Goal: Task Accomplishment & Management: Use online tool/utility

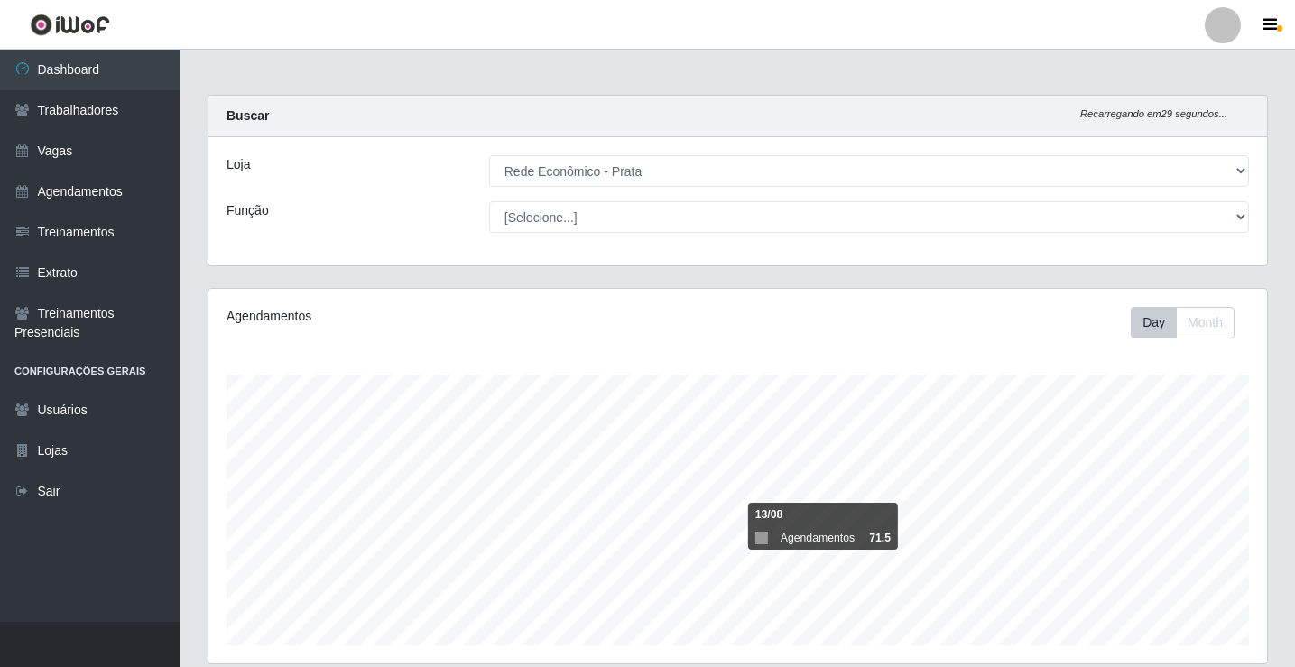
select select "192"
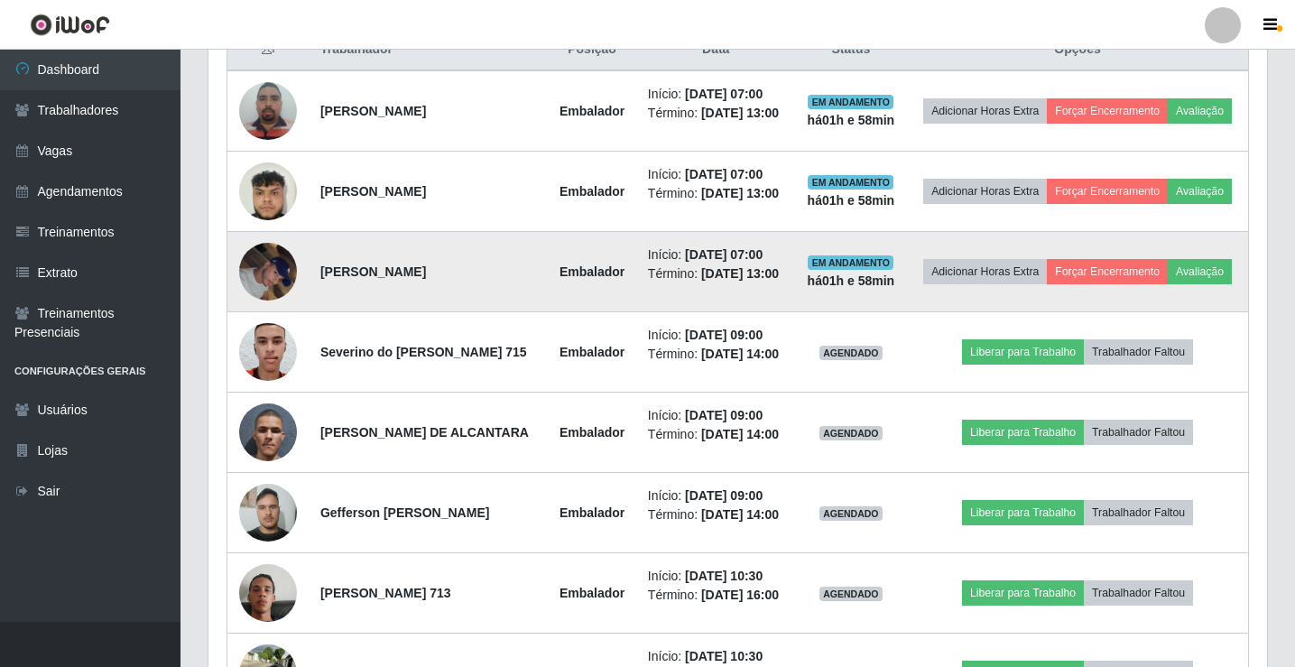
scroll to position [842, 0]
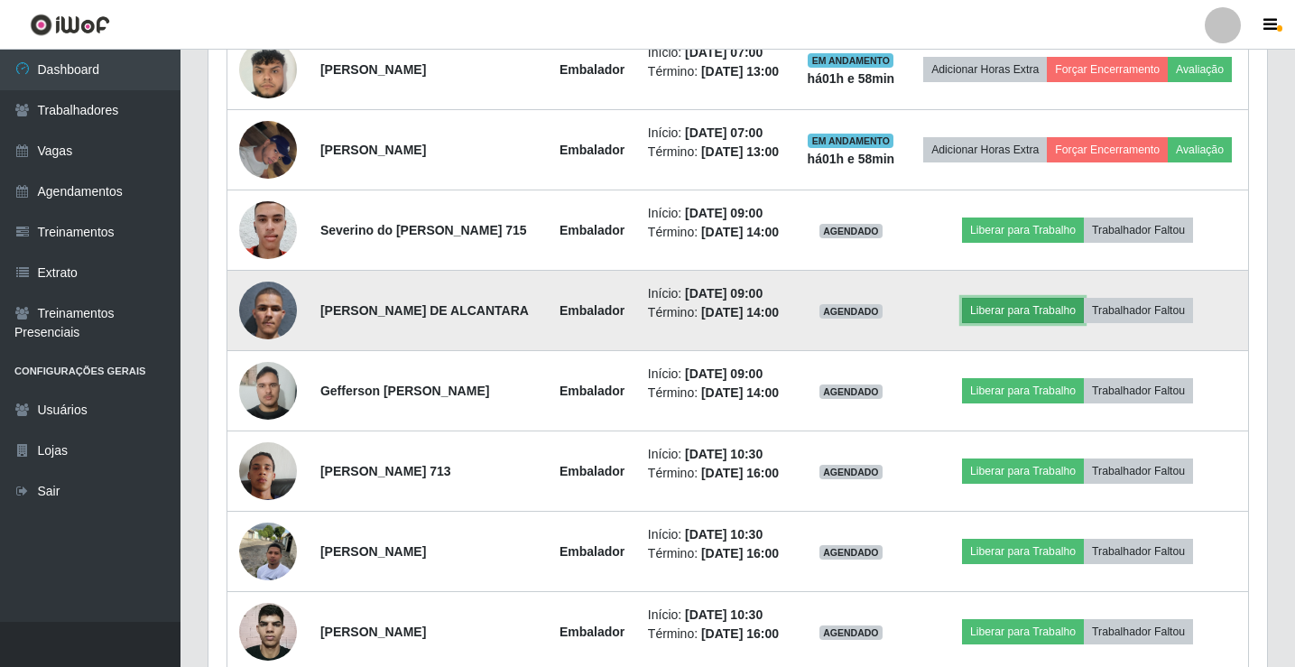
click at [1022, 323] on button "Liberar para Trabalho" at bounding box center [1023, 310] width 122 height 25
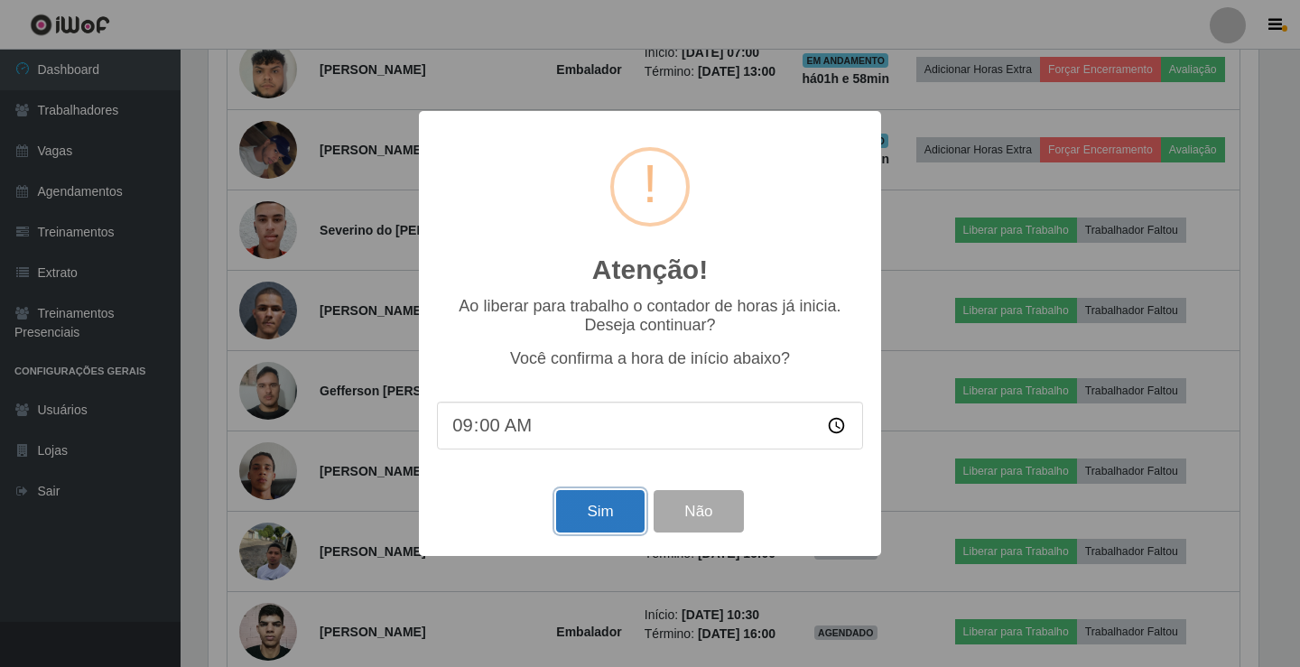
click at [597, 514] on button "Sim" at bounding box center [600, 511] width 88 height 42
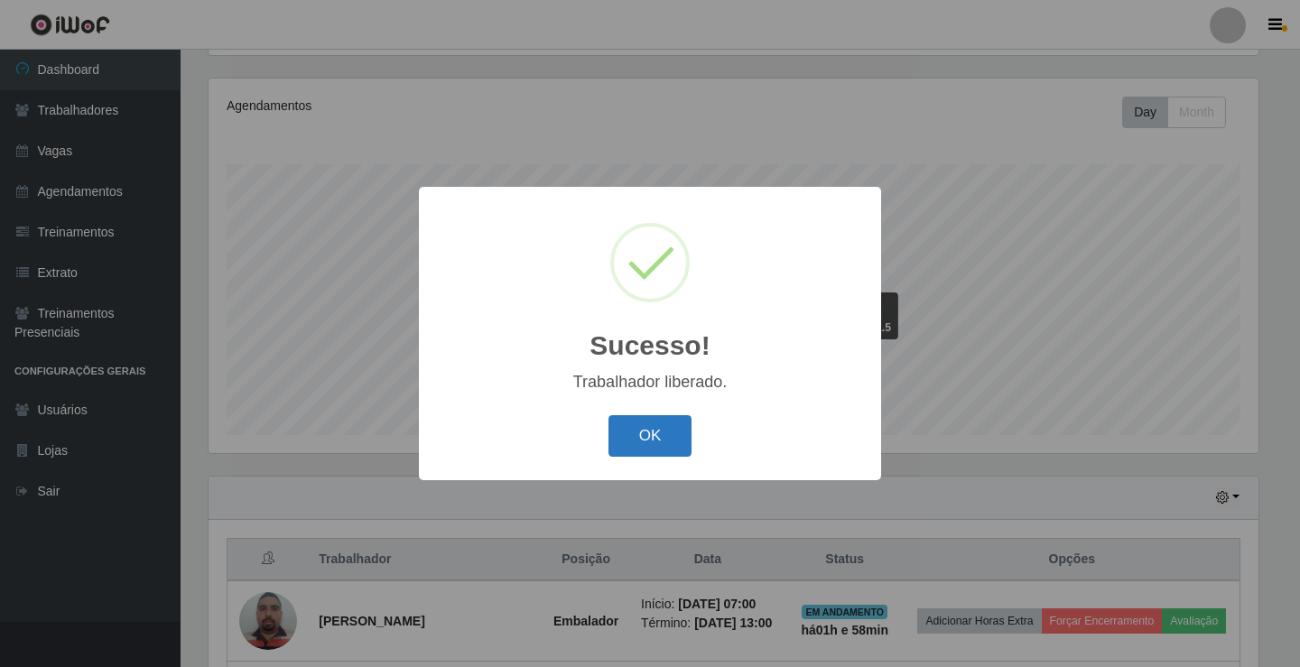
click at [635, 449] on button "OK" at bounding box center [650, 436] width 84 height 42
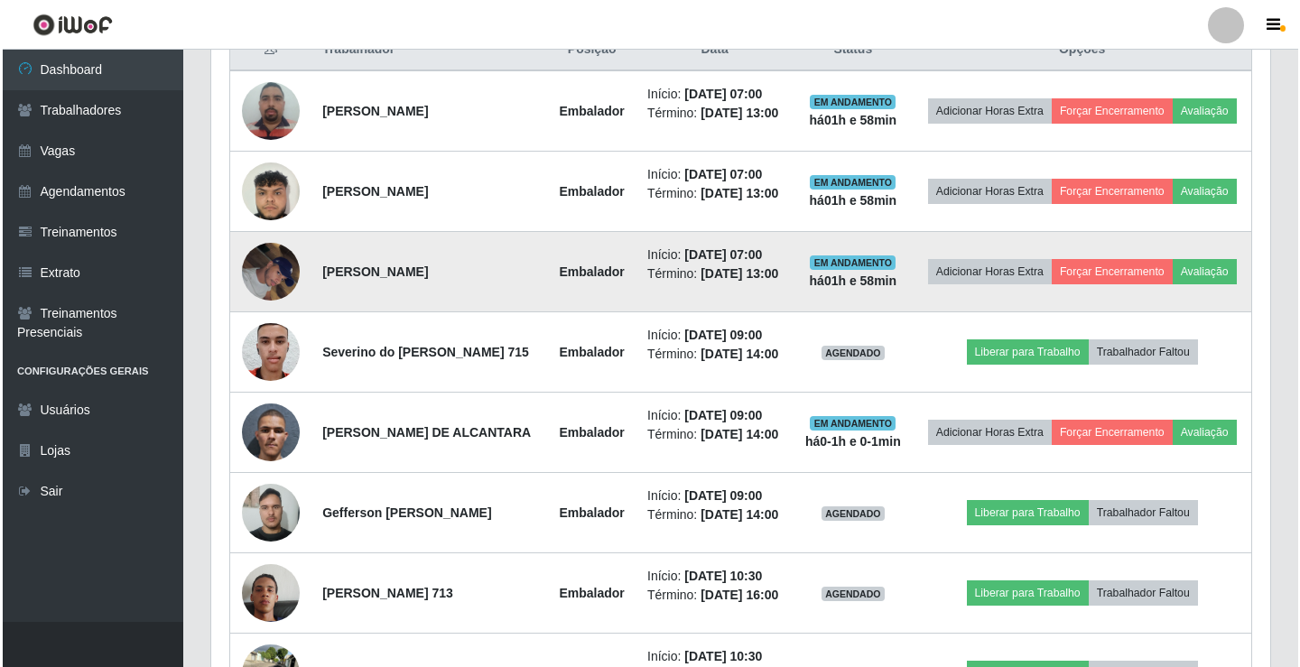
scroll to position [752, 0]
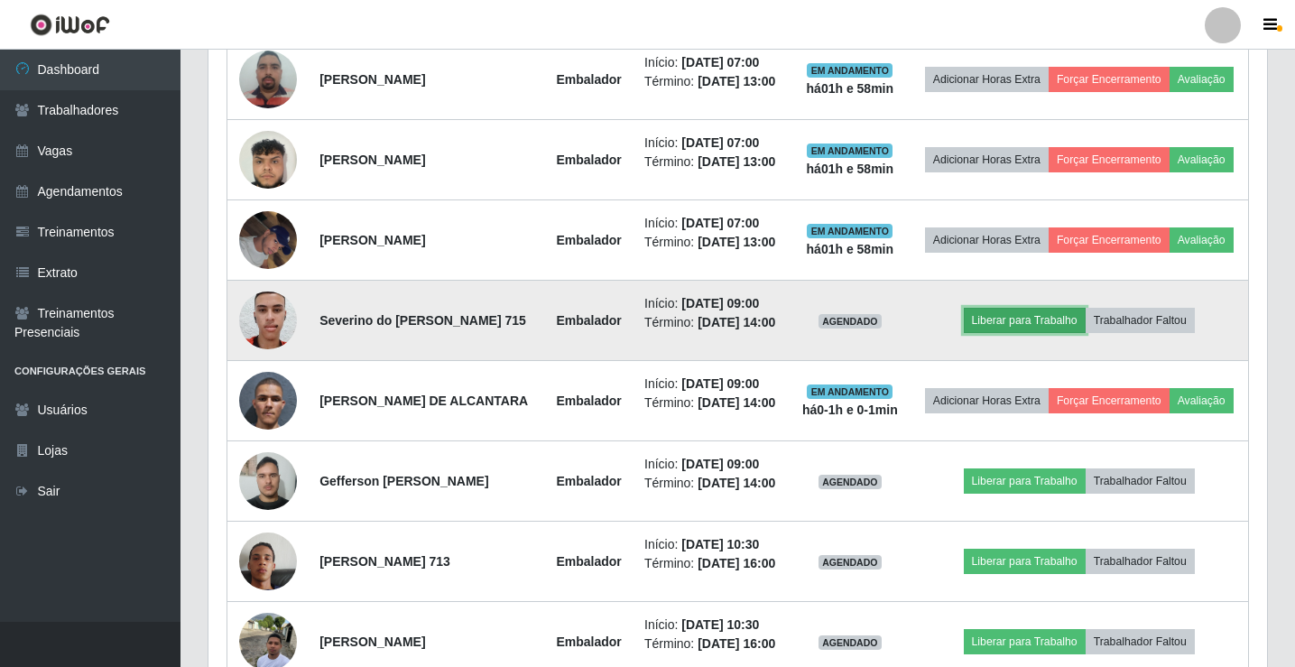
click at [1035, 333] on button "Liberar para Trabalho" at bounding box center [1025, 320] width 122 height 25
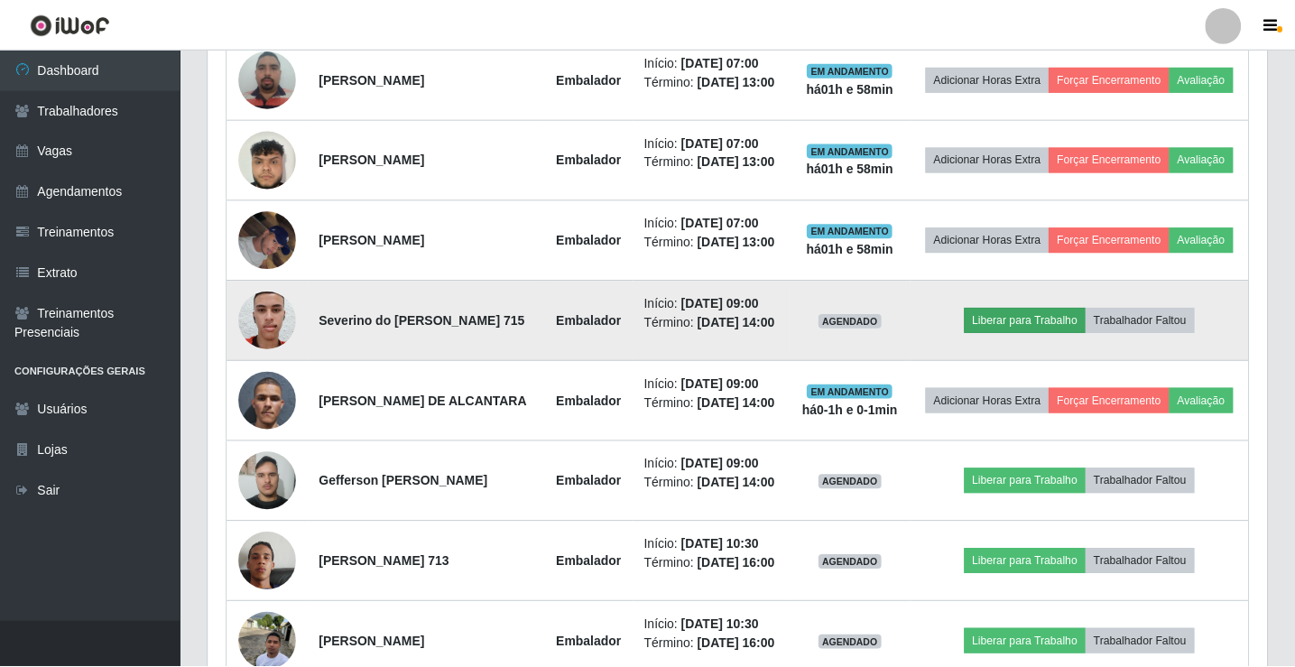
scroll to position [375, 1050]
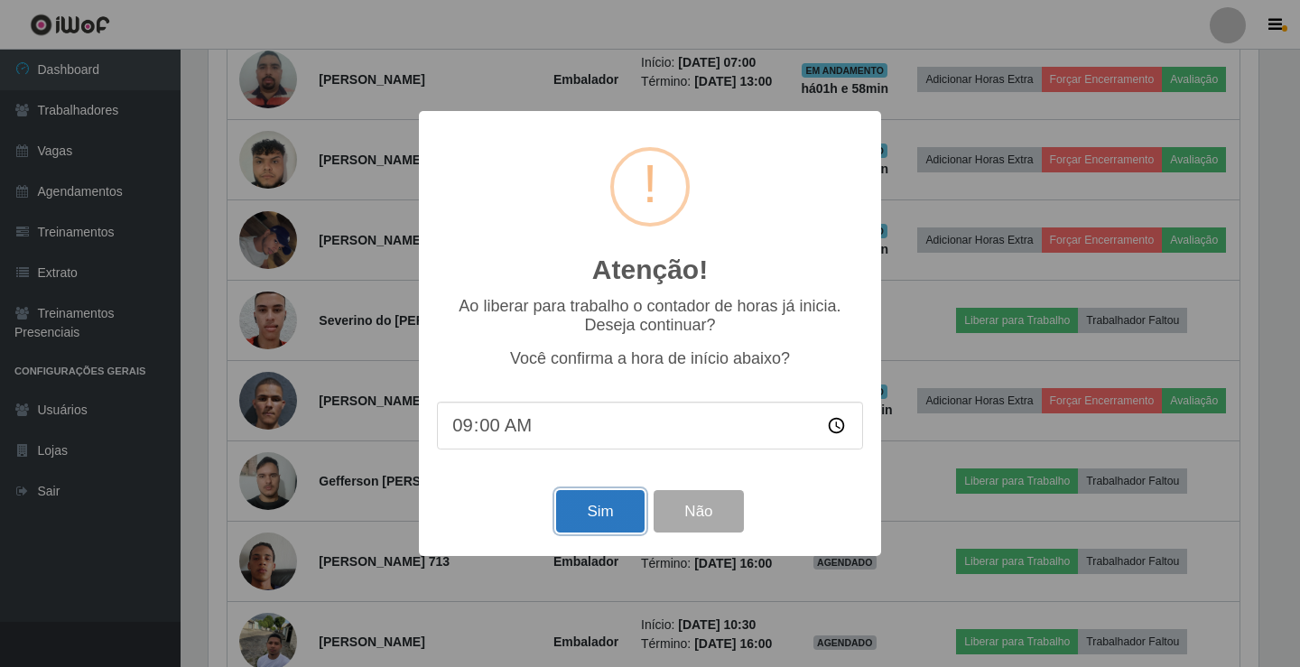
click at [607, 518] on button "Sim" at bounding box center [600, 511] width 88 height 42
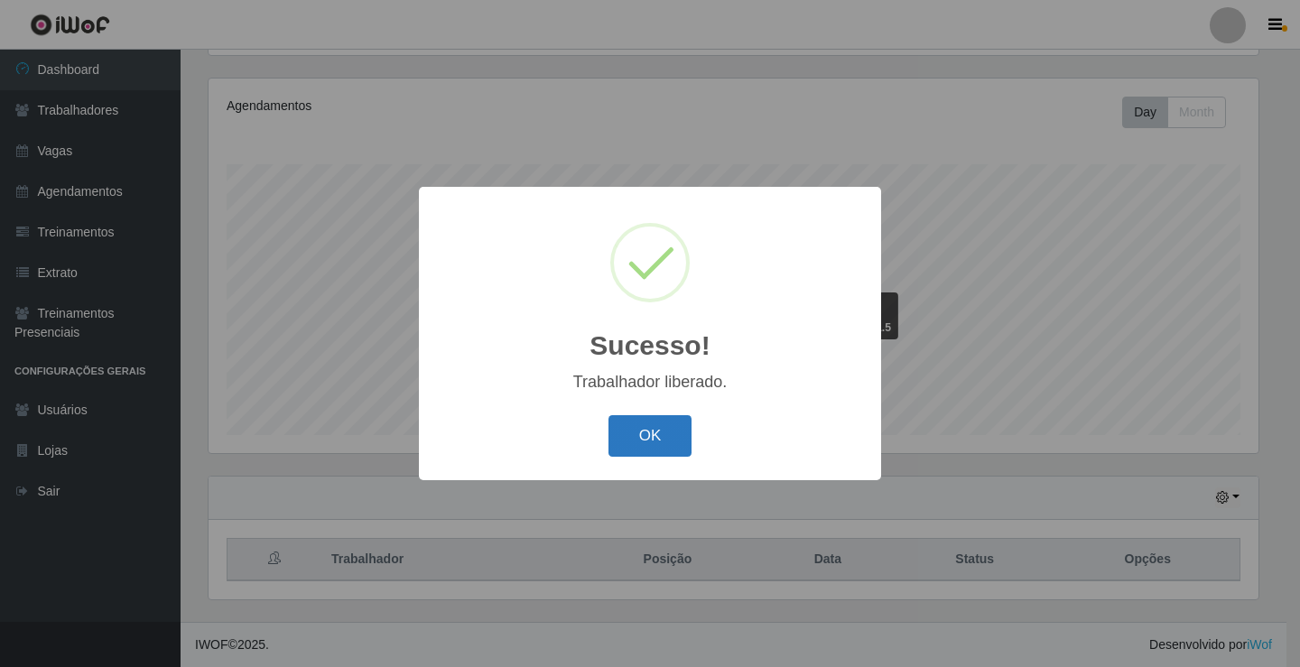
click at [649, 445] on button "OK" at bounding box center [650, 436] width 84 height 42
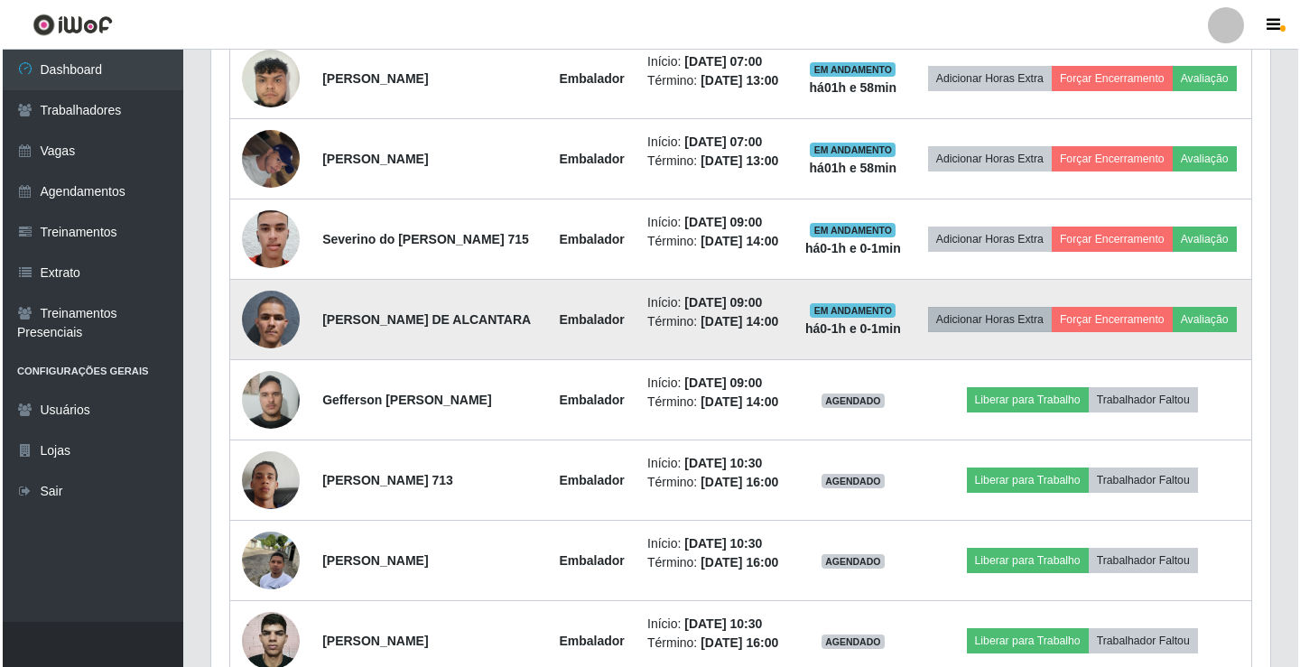
scroll to position [842, 0]
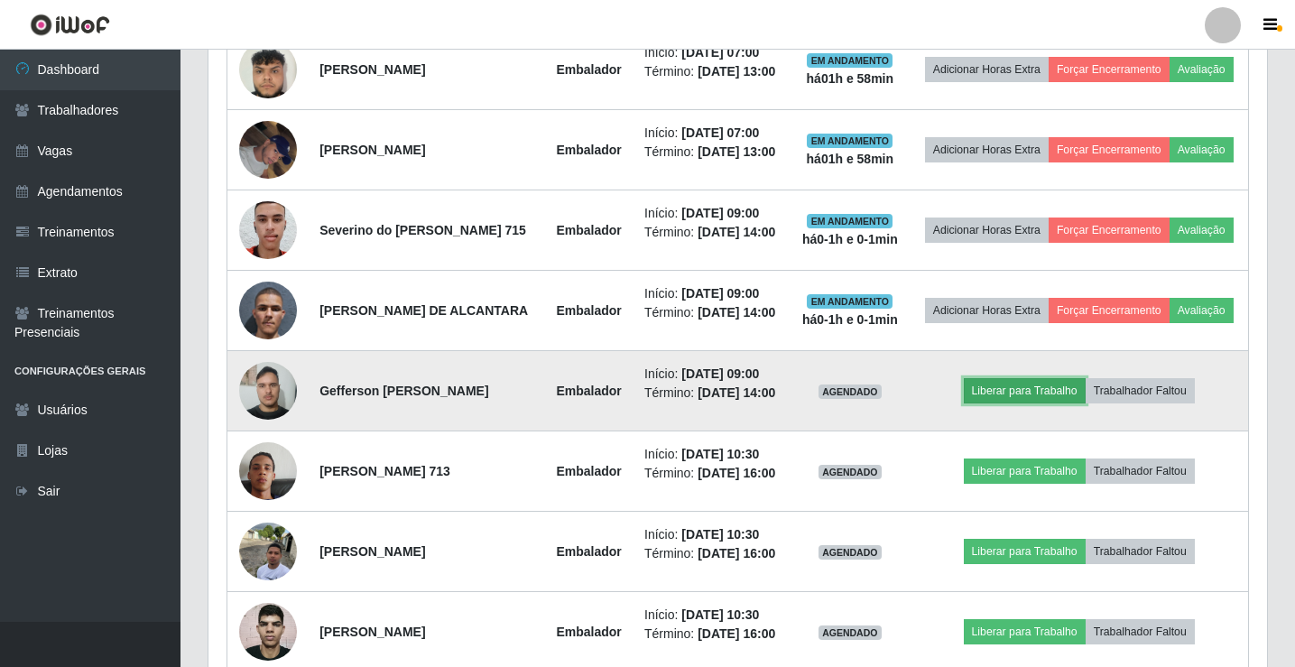
click at [1018, 403] on button "Liberar para Trabalho" at bounding box center [1025, 390] width 122 height 25
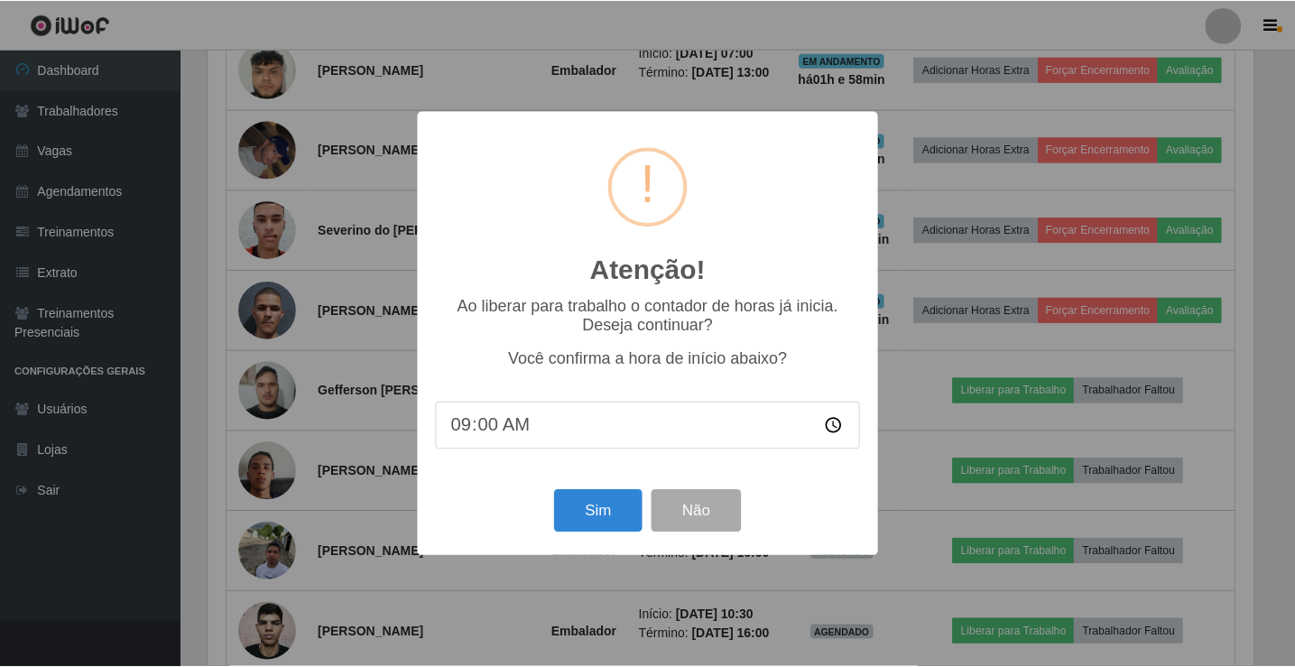
scroll to position [375, 1050]
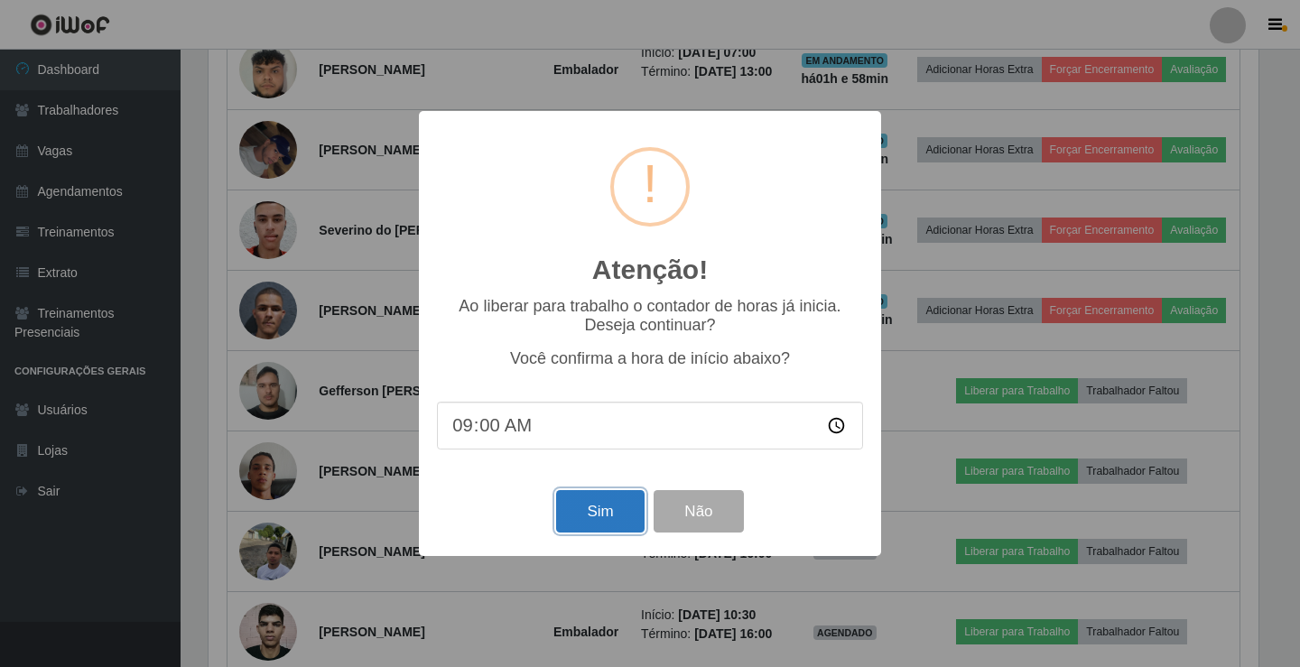
click at [611, 518] on button "Sim" at bounding box center [600, 511] width 88 height 42
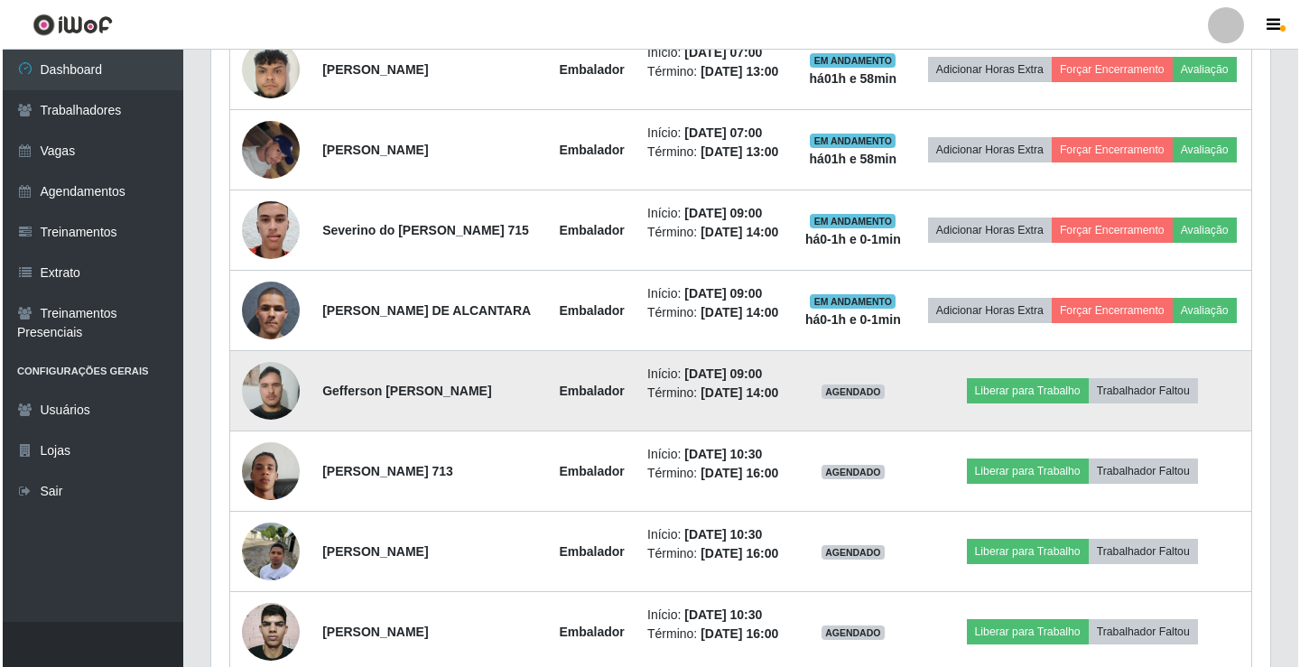
scroll to position [0, 0]
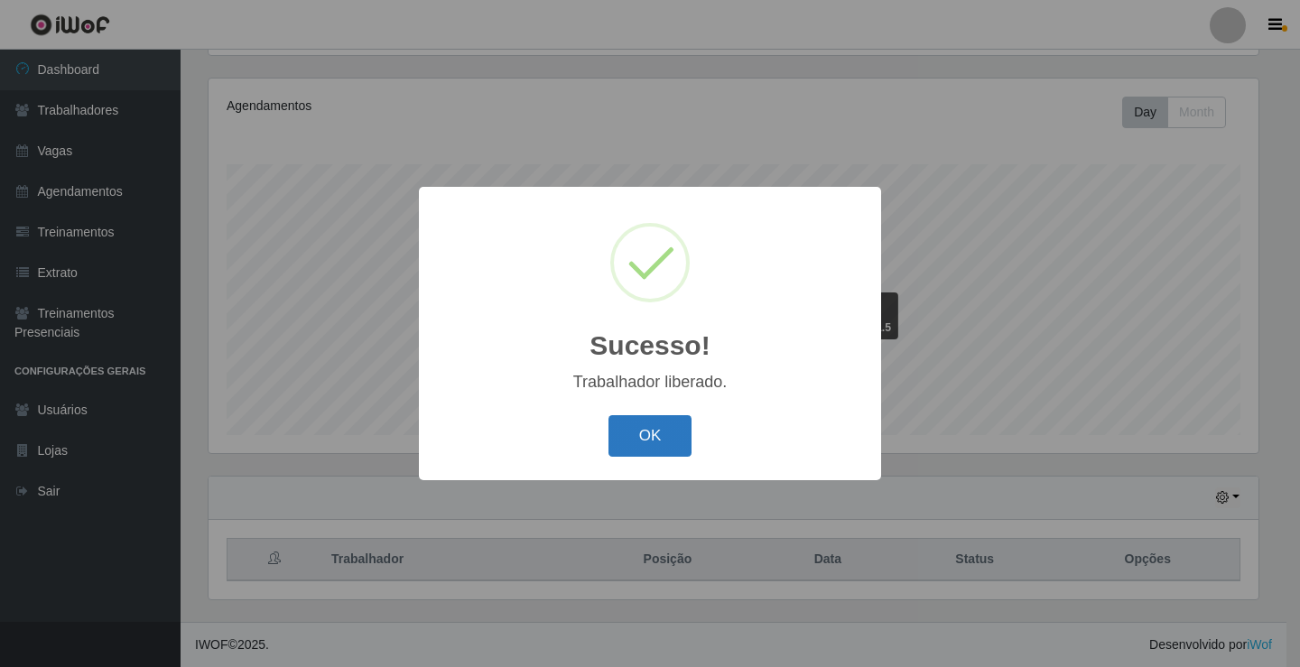
click at [662, 451] on button "OK" at bounding box center [650, 436] width 84 height 42
